Goal: Book appointment/travel/reservation

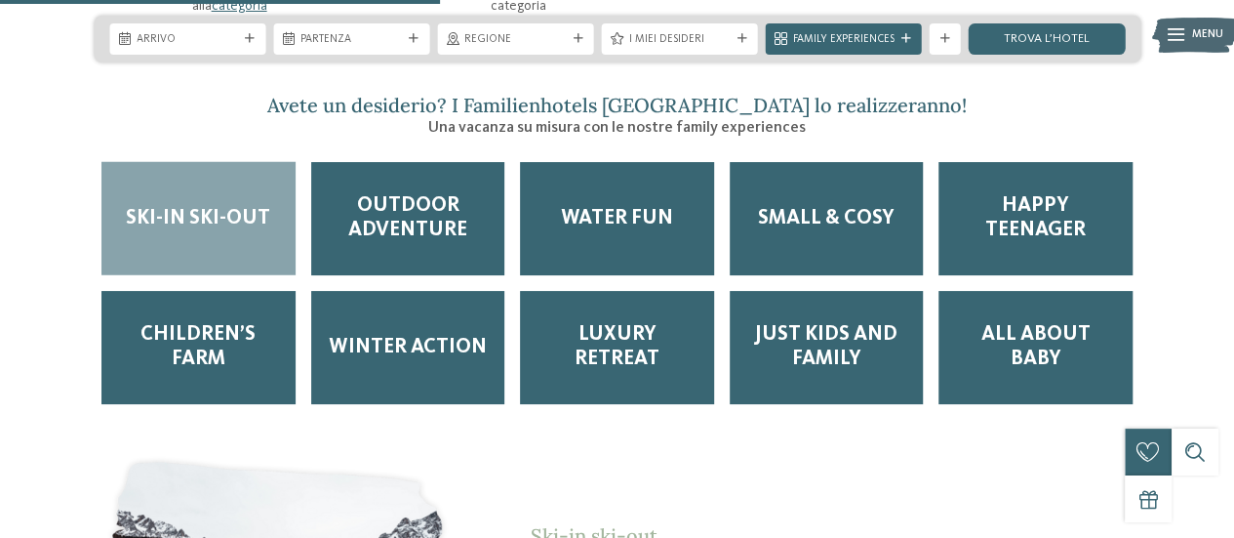
scroll to position [2535, 0]
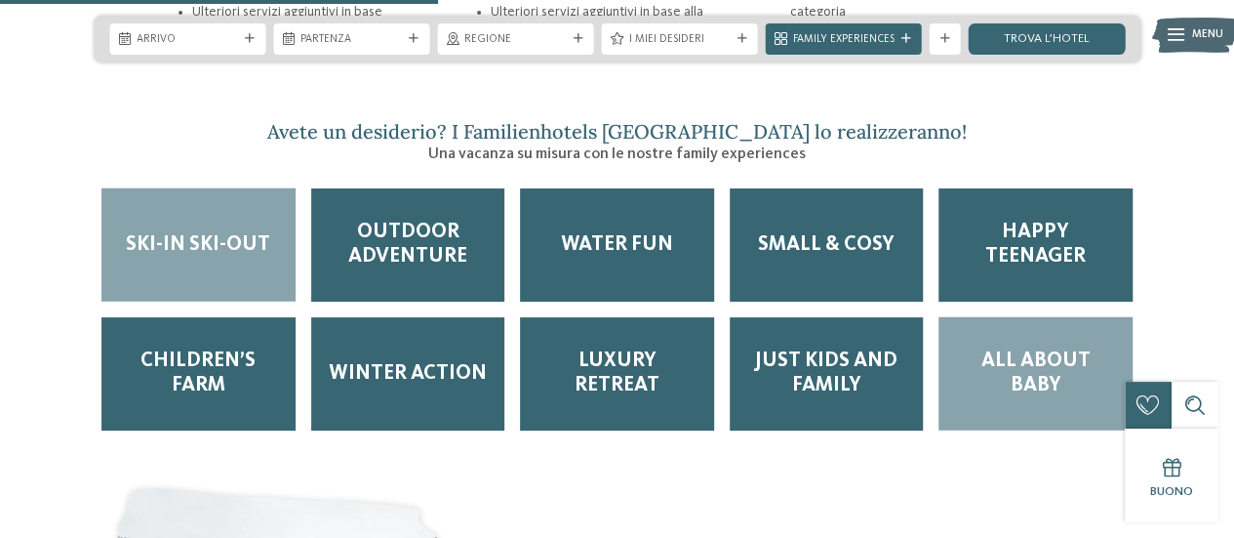
click at [1009, 349] on span "All about baby" at bounding box center [1035, 373] width 163 height 49
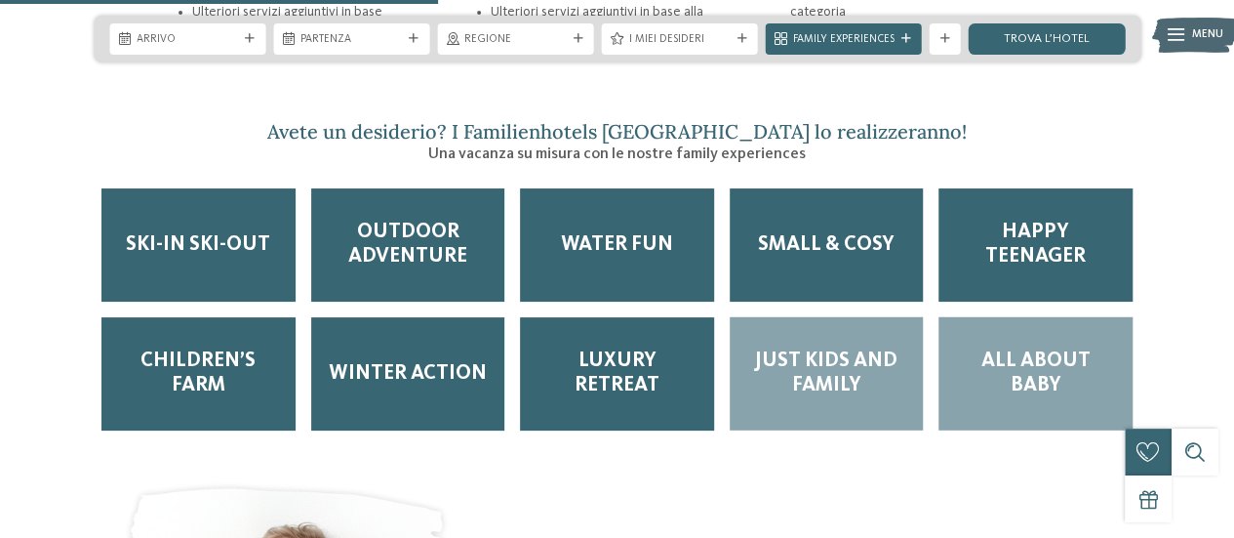
click at [848, 349] on span "Just kids and family" at bounding box center [827, 373] width 163 height 49
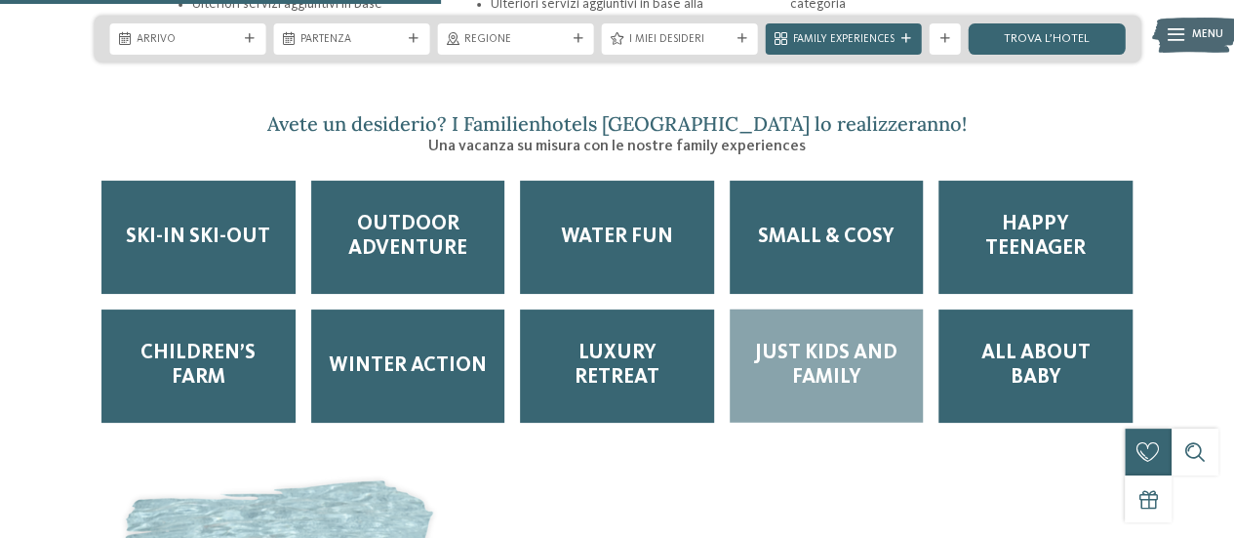
scroll to position [2542, 0]
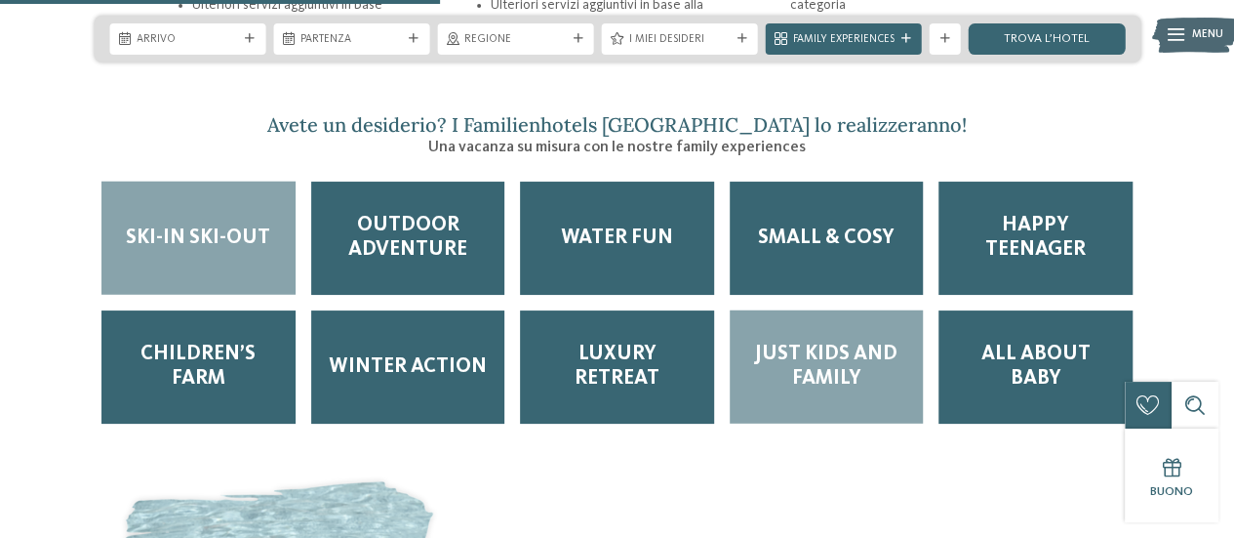
click at [182, 226] on span "Ski-in ski-out" at bounding box center [198, 238] width 144 height 24
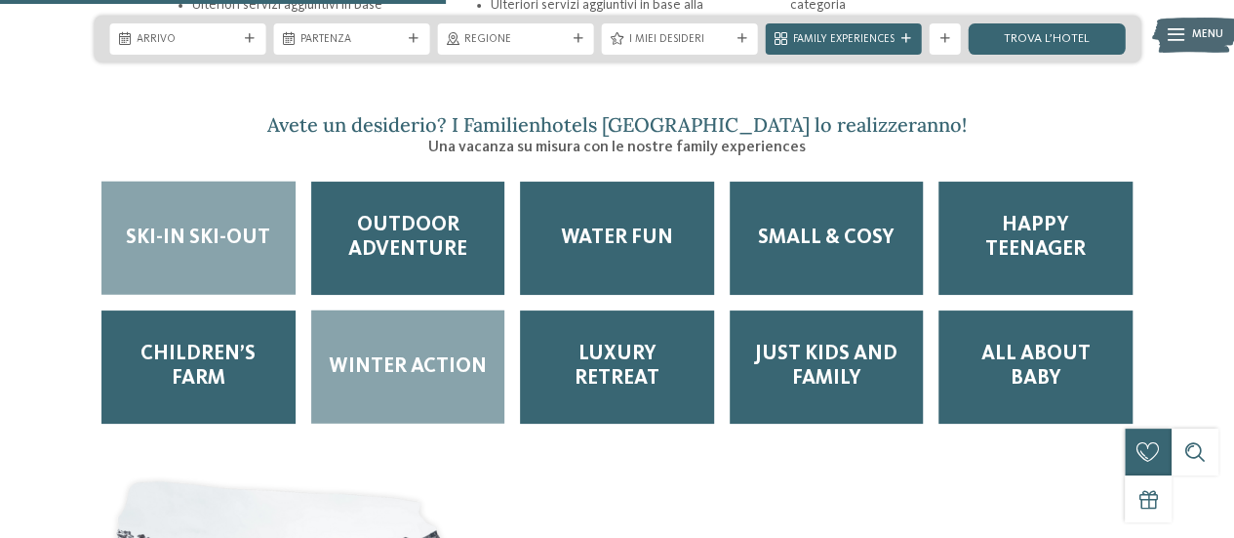
scroll to position [2670, 0]
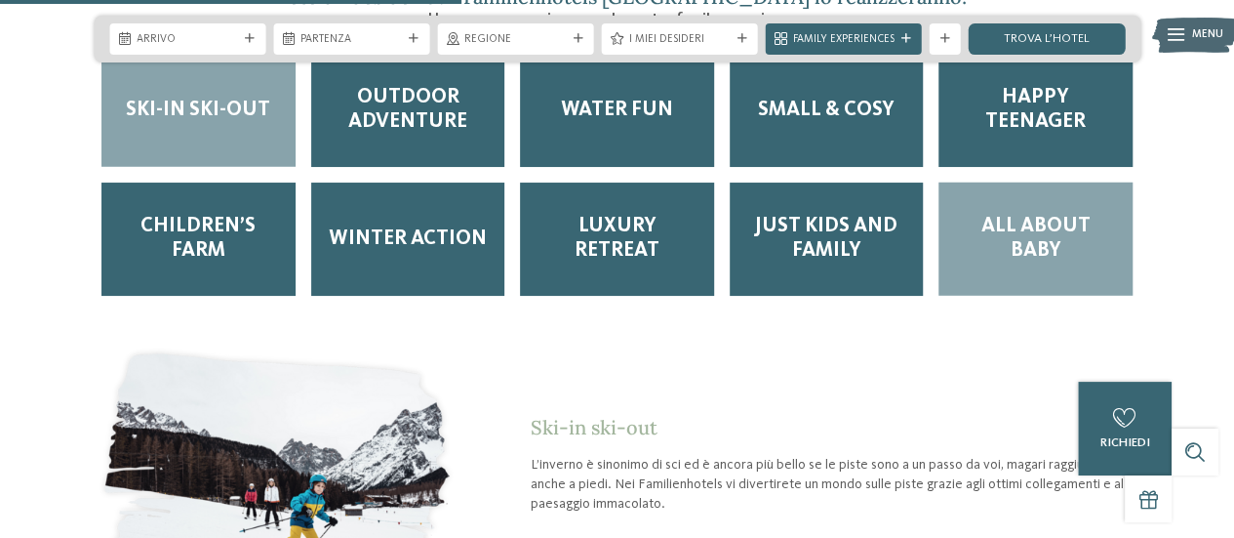
click at [1079, 182] on div "All about baby" at bounding box center [1036, 238] width 194 height 113
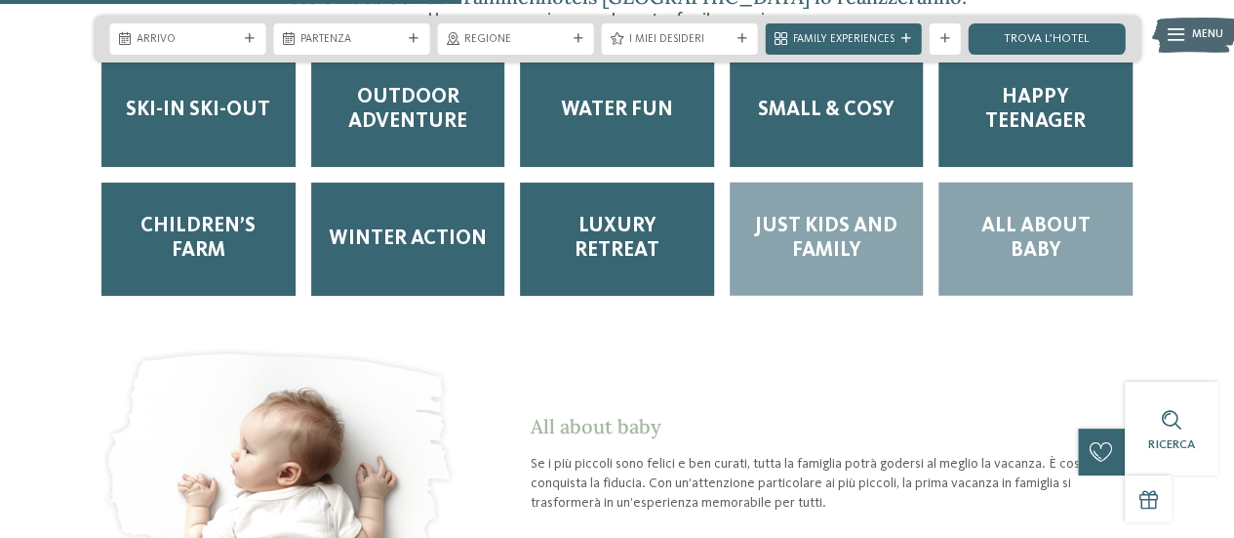
click at [841, 215] on span "Just kids and family" at bounding box center [827, 239] width 163 height 49
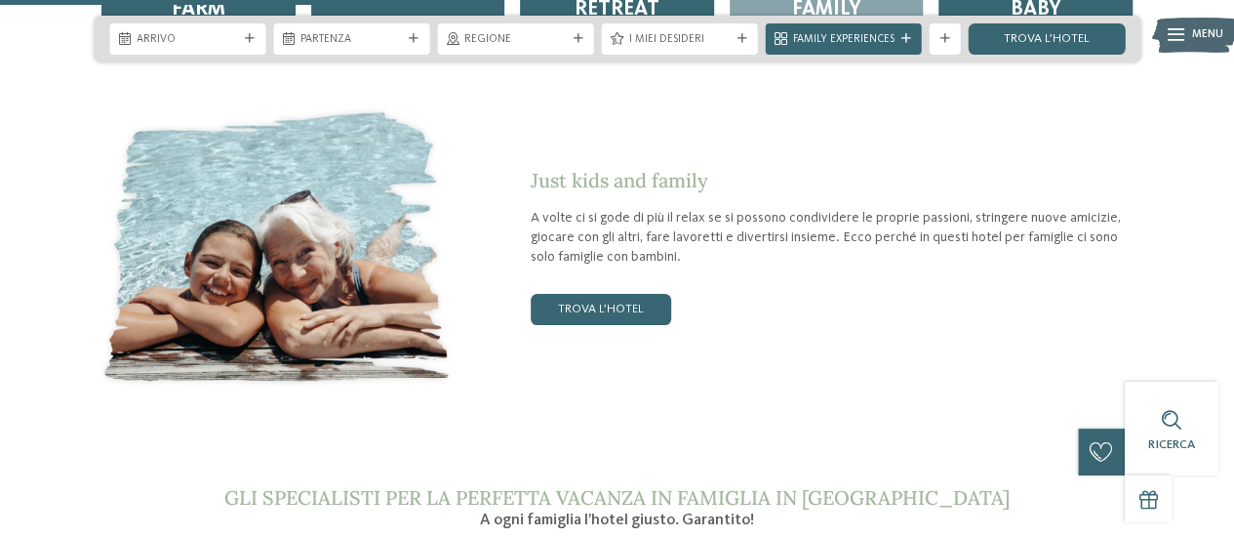
scroll to position [2922, 0]
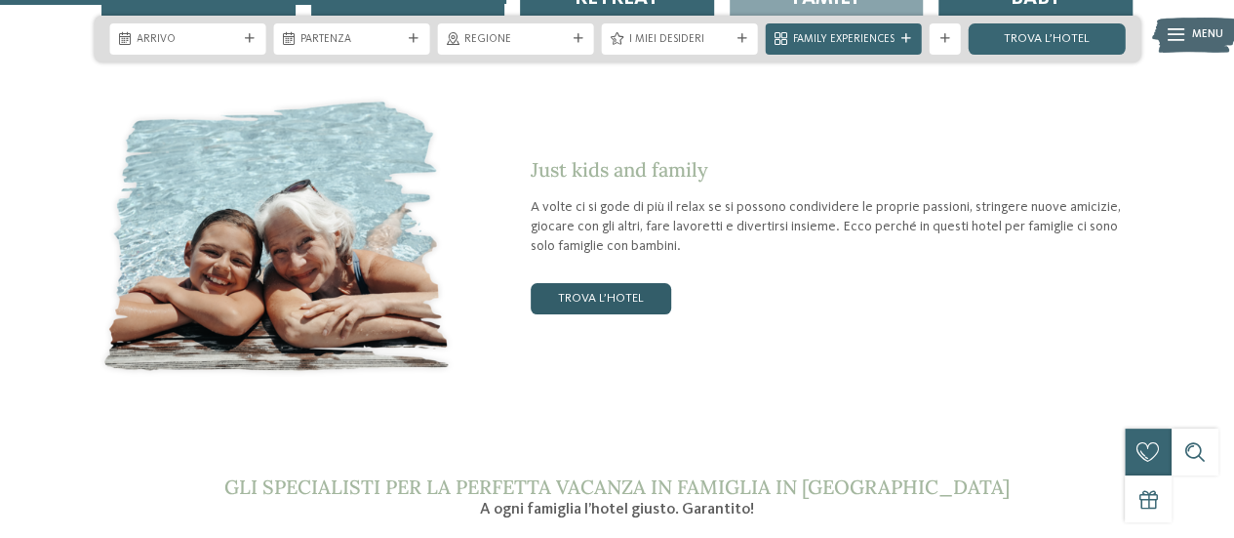
click at [630, 283] on link "trova l’hotel" at bounding box center [601, 298] width 141 height 31
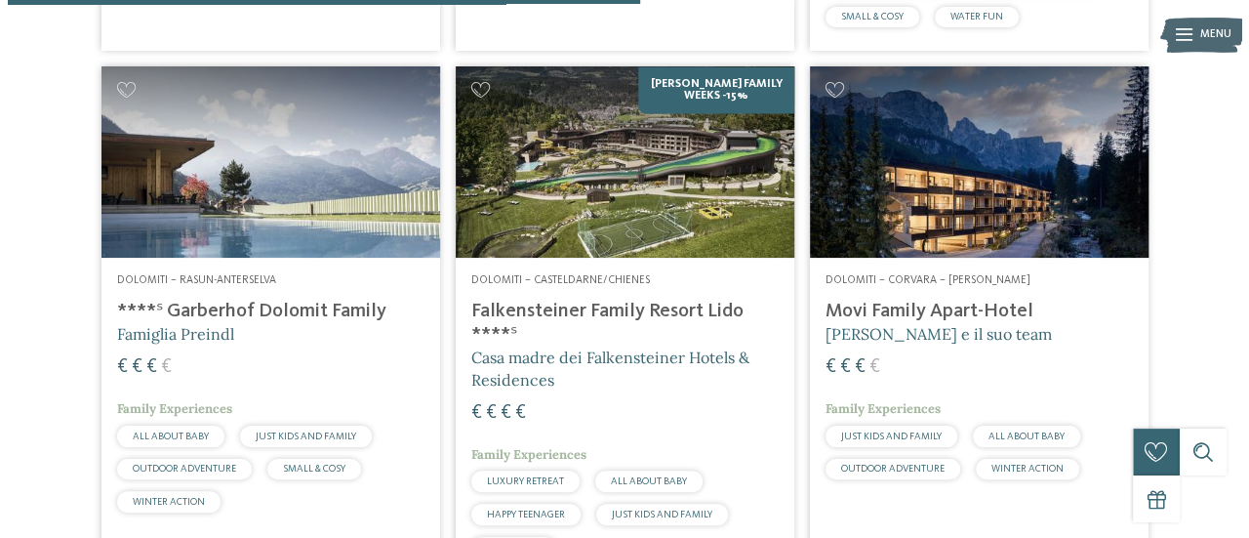
scroll to position [1538, 0]
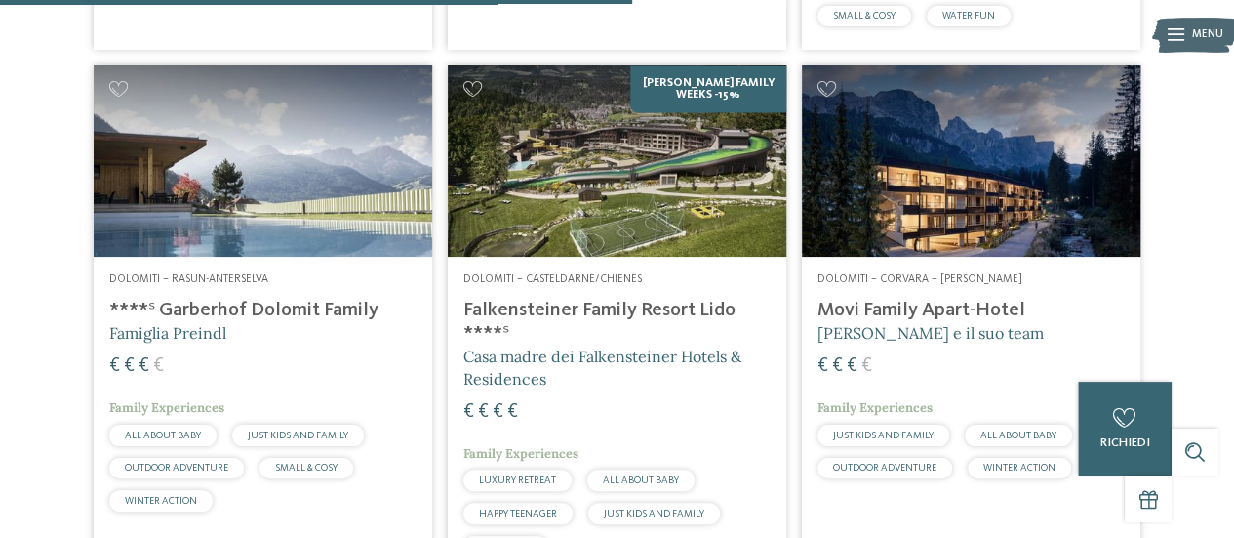
click at [344, 167] on img at bounding box center [263, 160] width 339 height 190
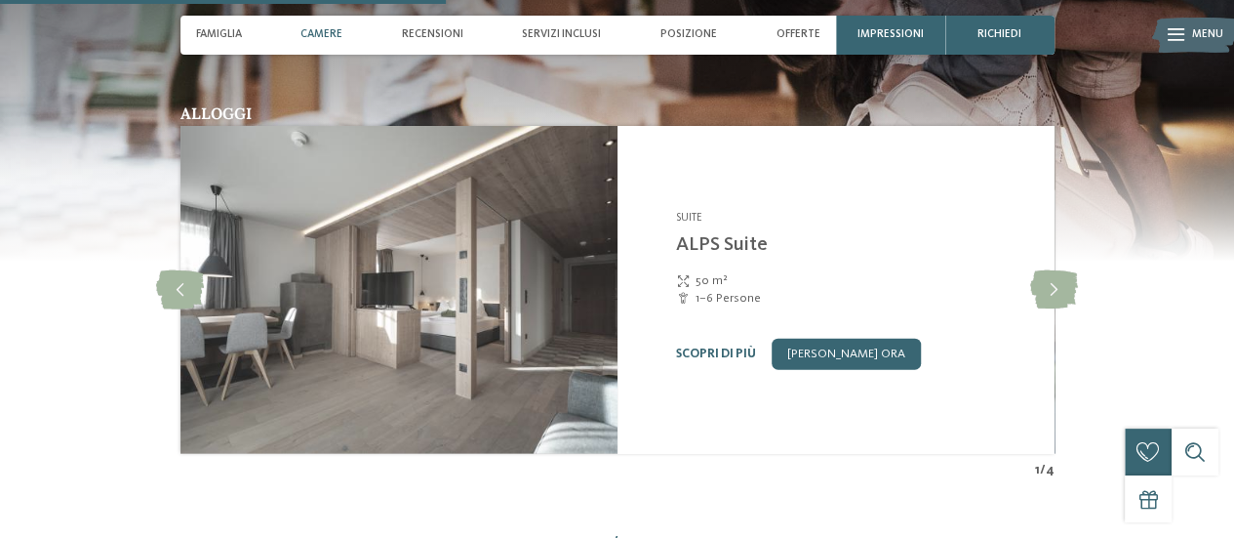
scroll to position [2284, 0]
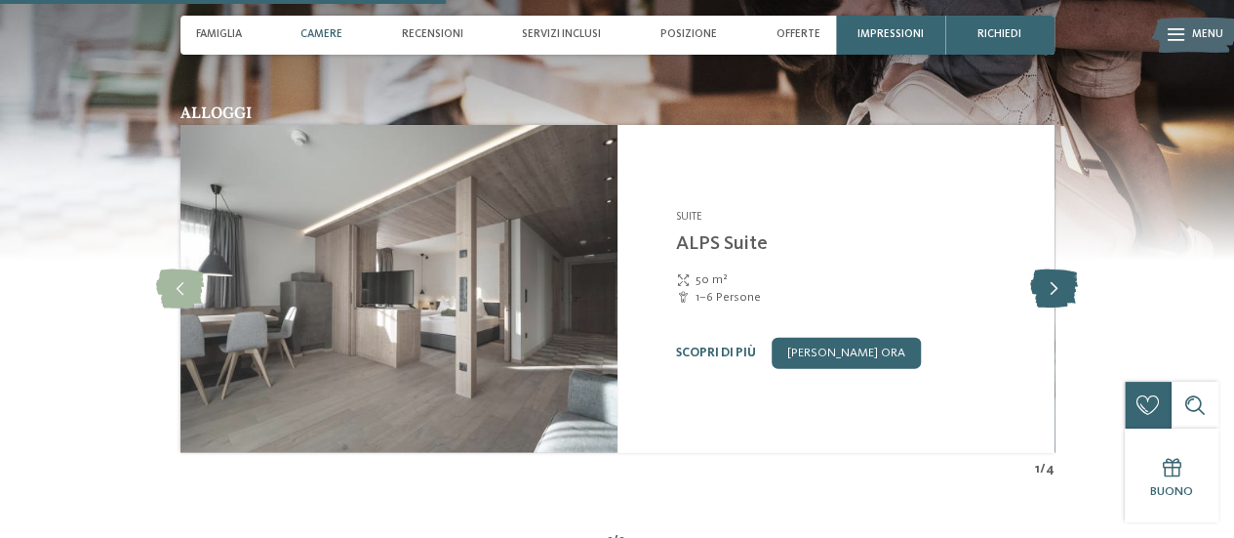
click at [1060, 270] on icon at bounding box center [1055, 288] width 48 height 39
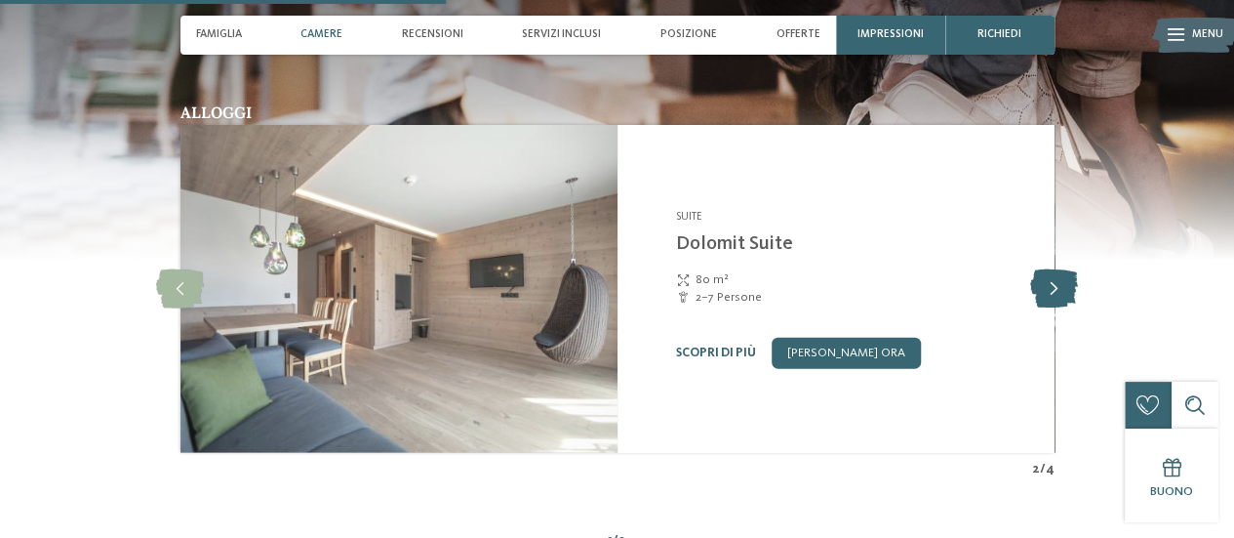
click at [1060, 270] on icon at bounding box center [1055, 288] width 48 height 39
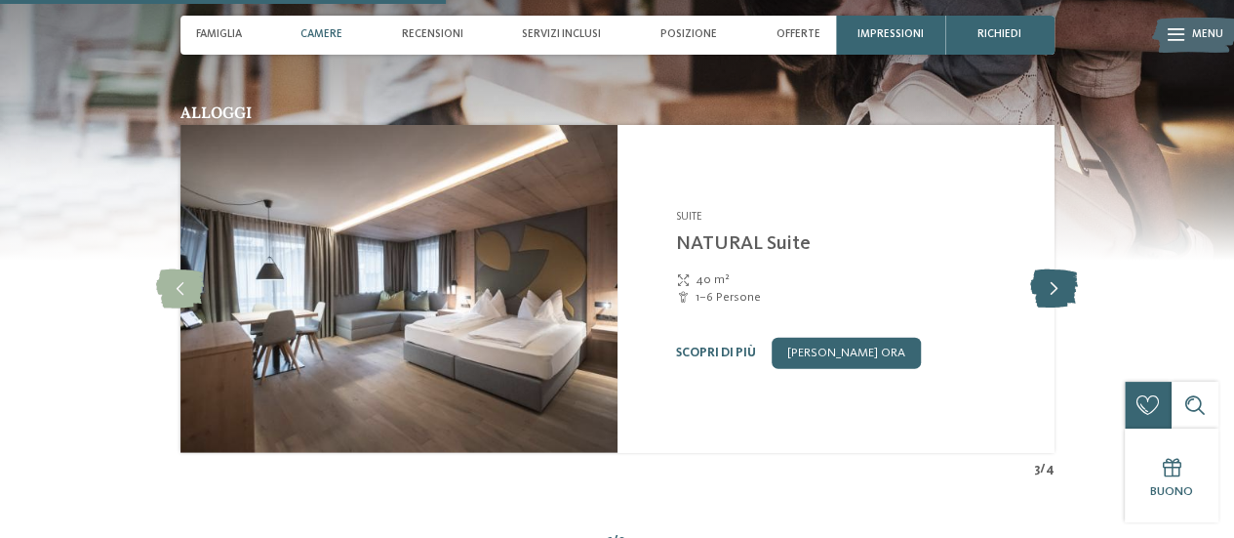
click at [1060, 270] on icon at bounding box center [1055, 288] width 48 height 39
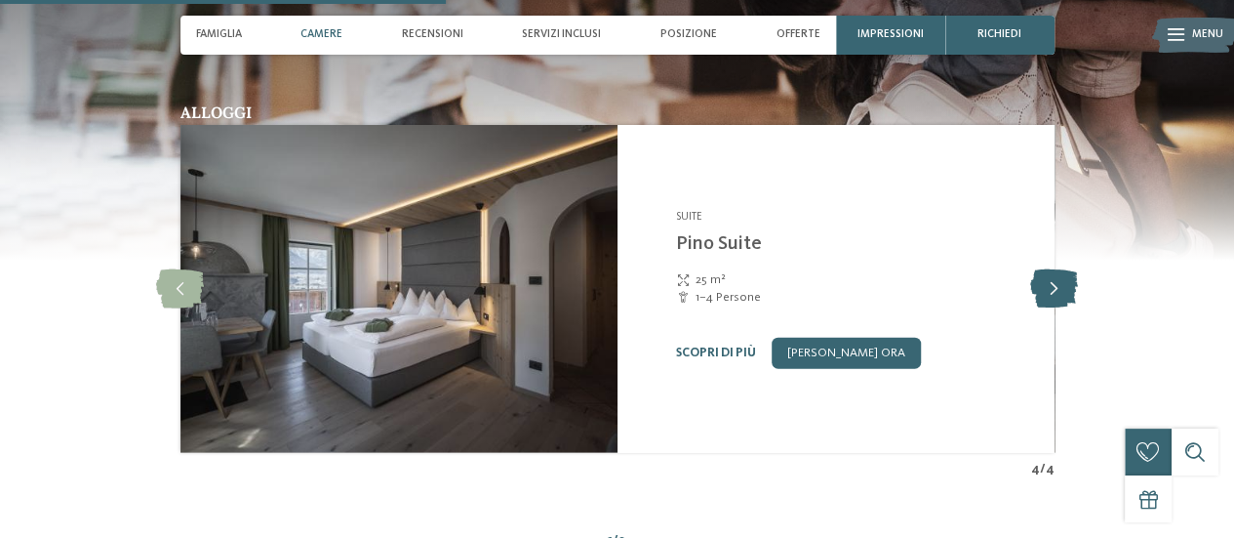
click at [1060, 270] on icon at bounding box center [1055, 288] width 48 height 39
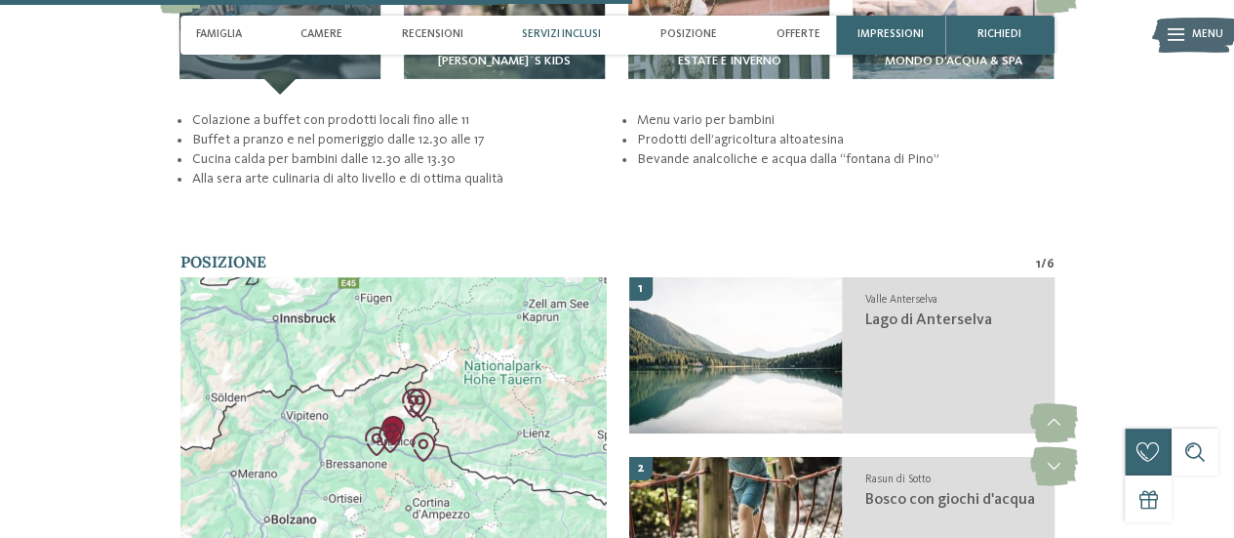
scroll to position [3240, 0]
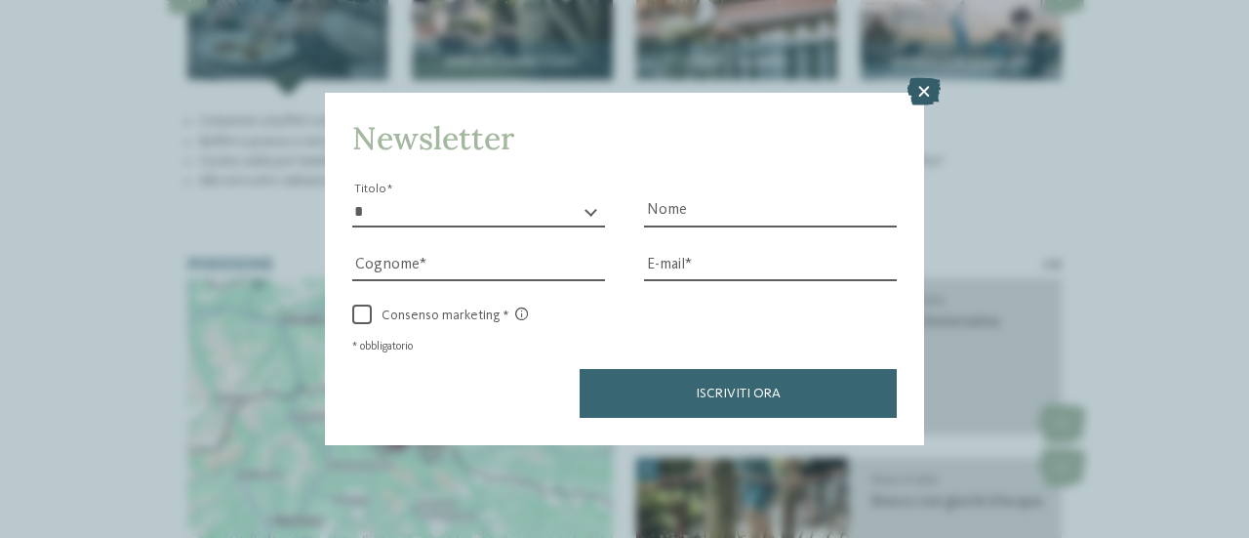
click at [924, 91] on icon at bounding box center [924, 91] width 33 height 27
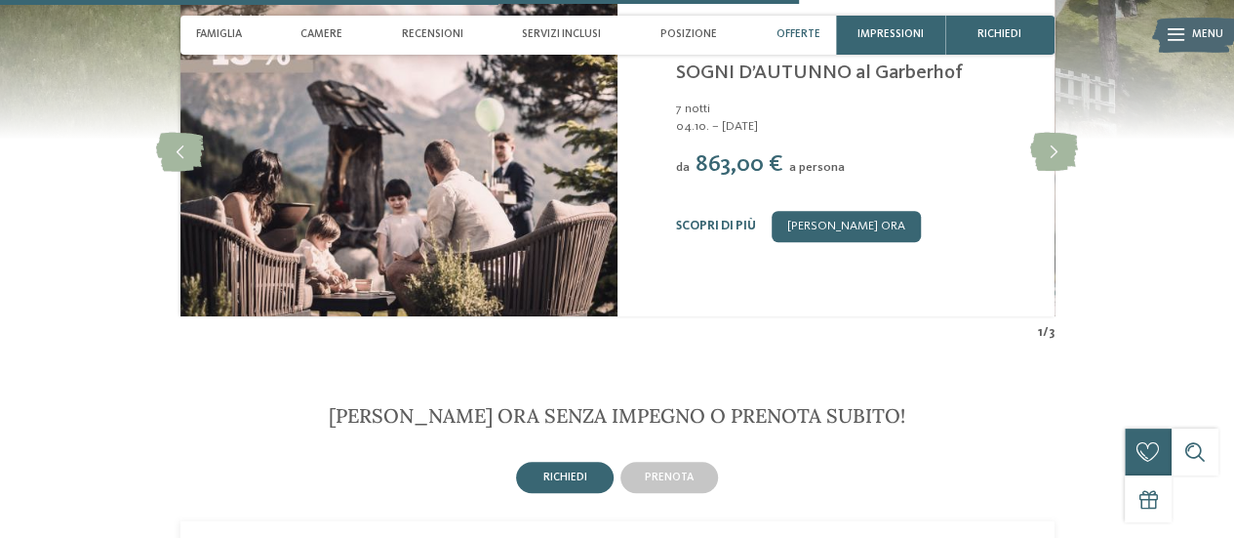
scroll to position [4067, 0]
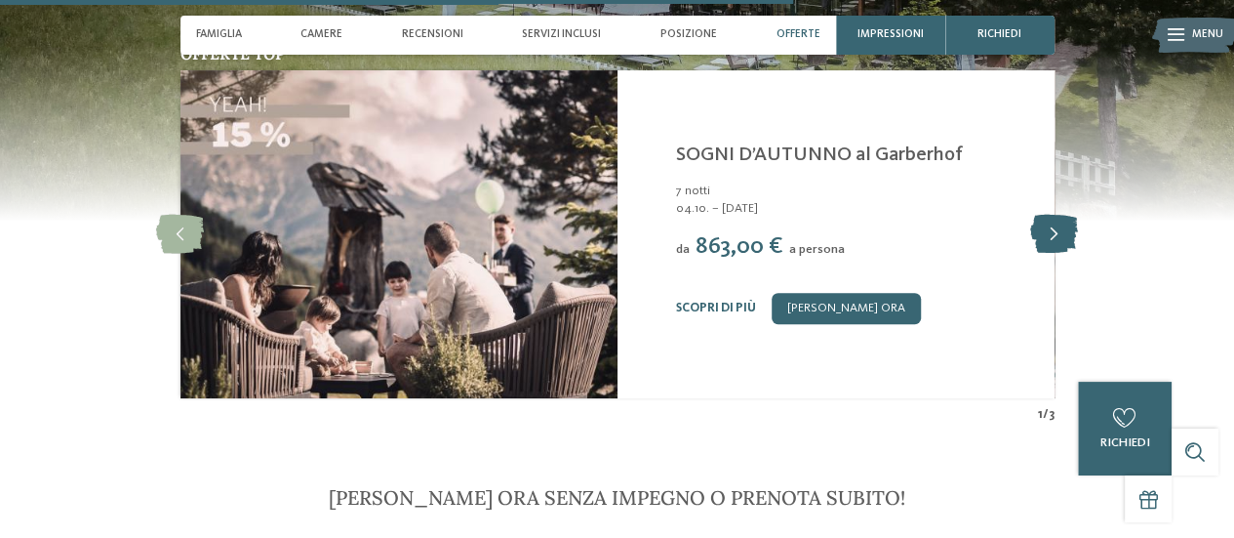
click at [1057, 223] on icon at bounding box center [1055, 234] width 48 height 39
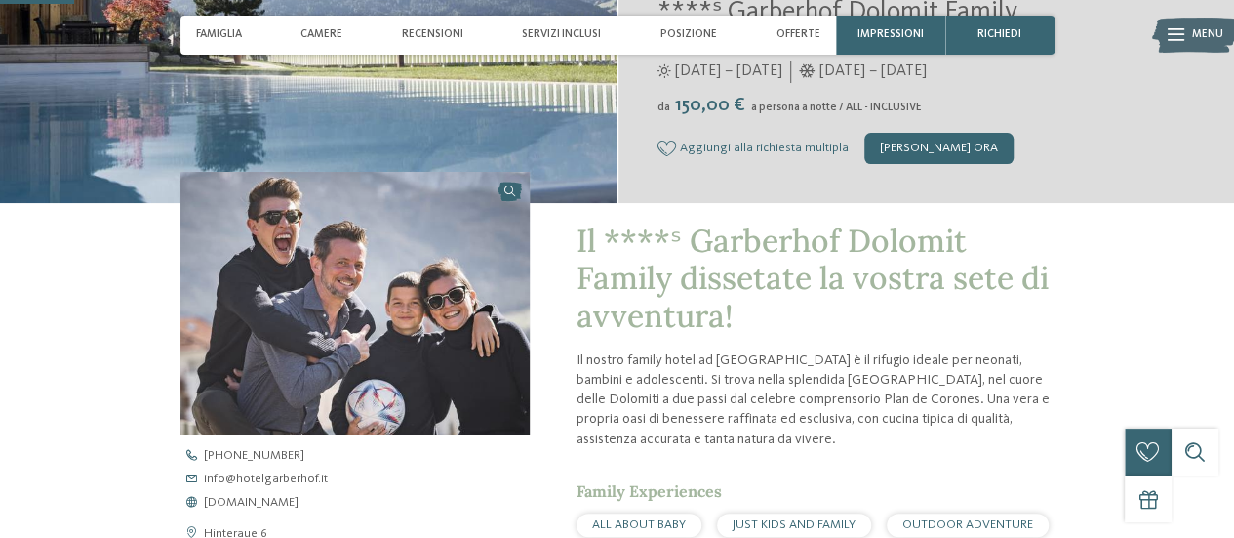
scroll to position [384, 0]
